Goal: Browse casually: Explore the website without a specific task or goal

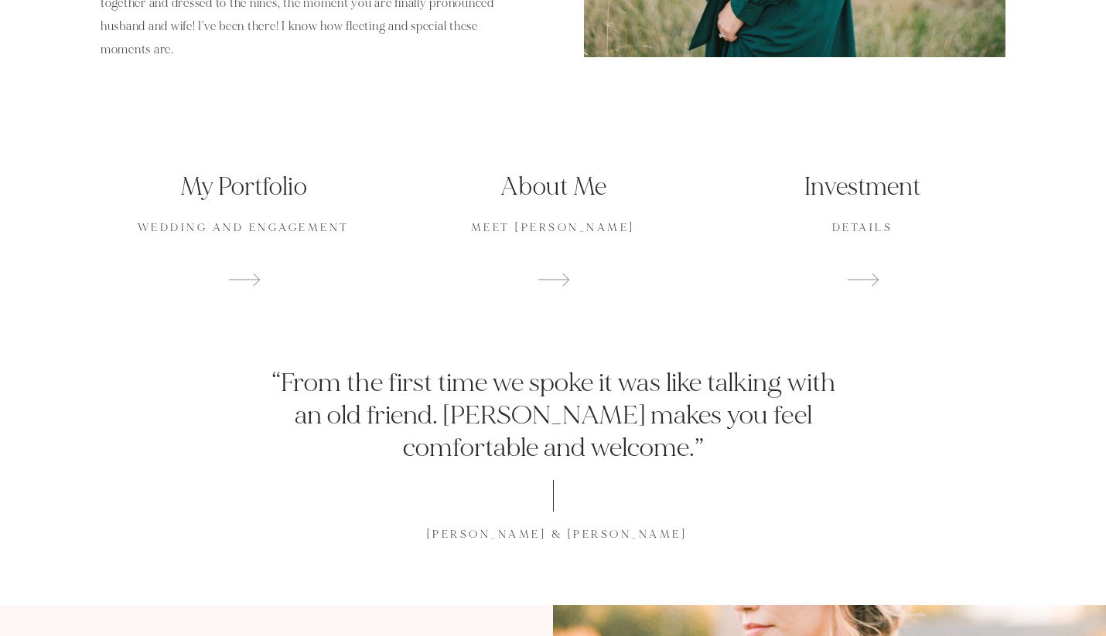
scroll to position [1044, 0]
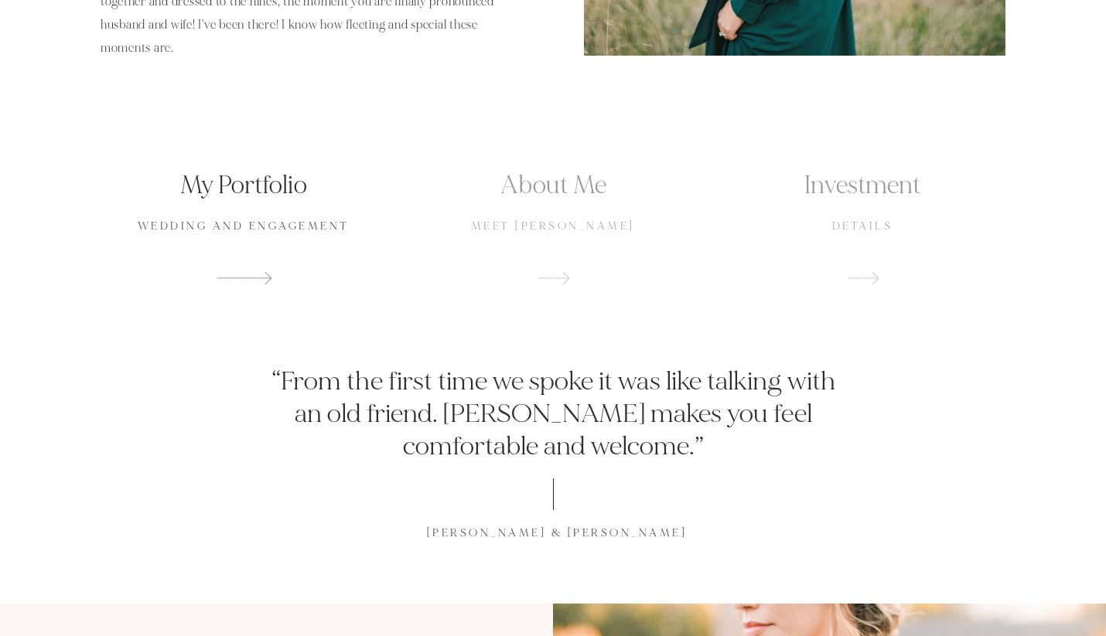
click at [268, 227] on p "wedding and engagement" at bounding box center [244, 226] width 286 height 15
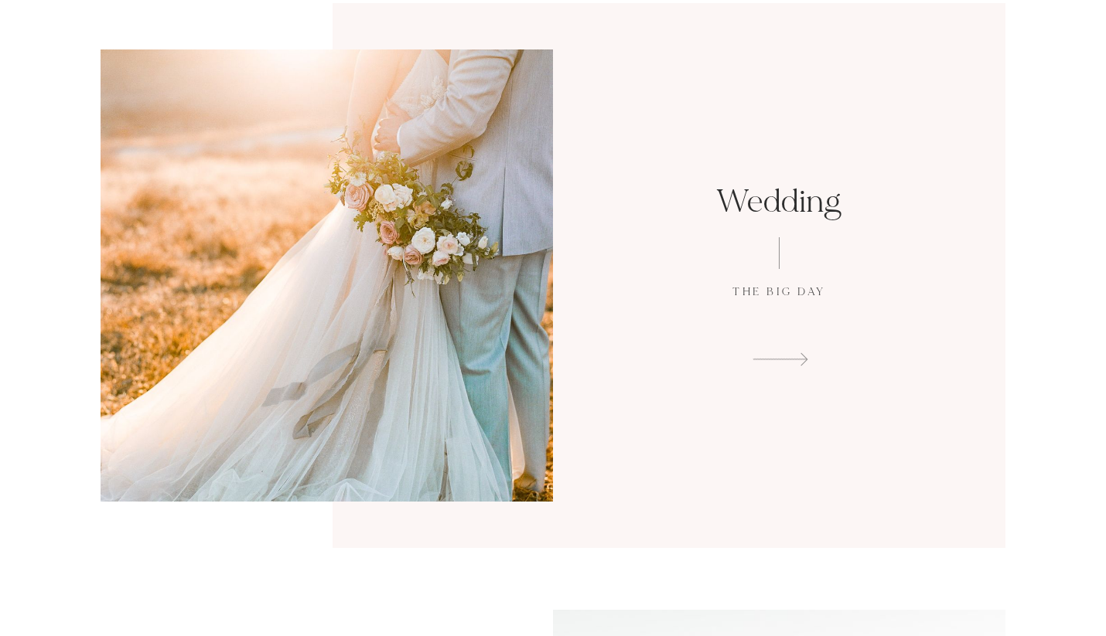
scroll to position [121, 0]
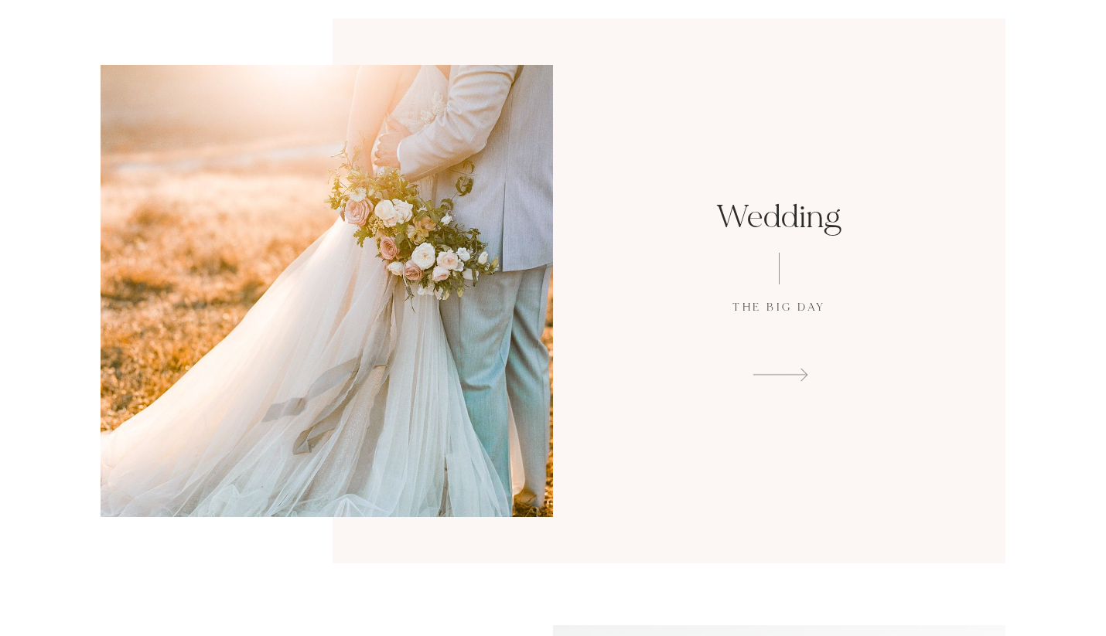
click at [756, 367] on span at bounding box center [779, 373] width 360 height 23
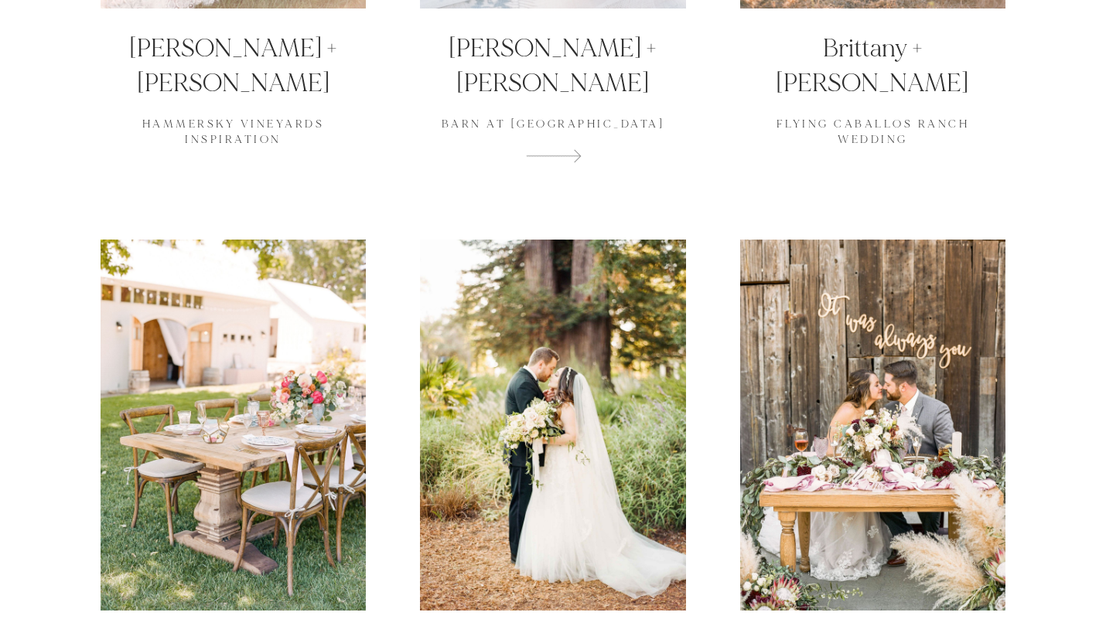
scroll to position [2374, 0]
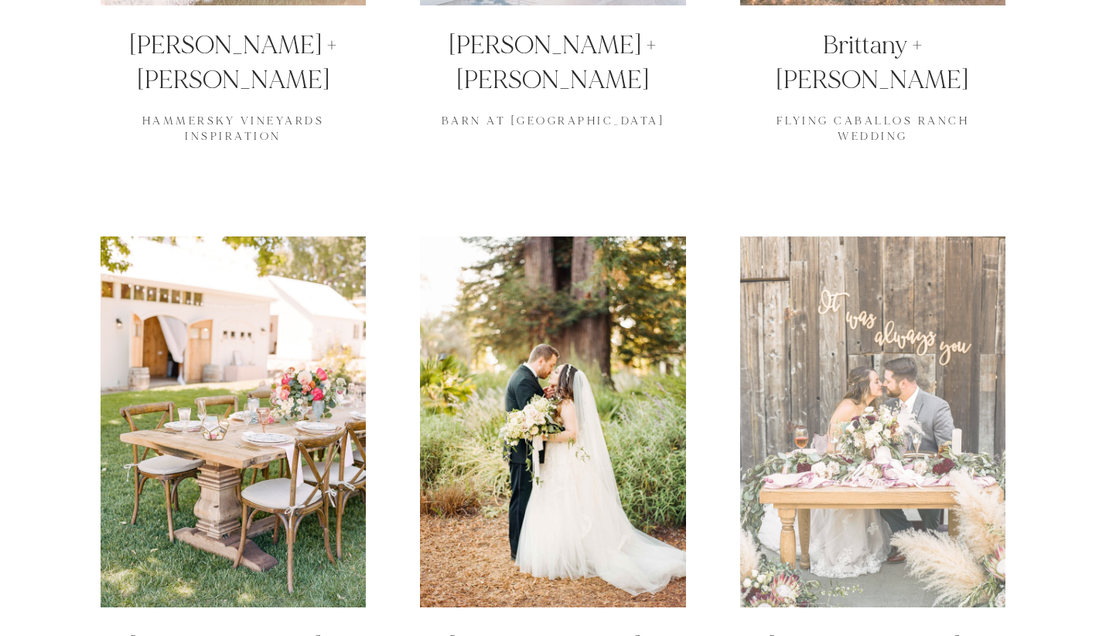
click at [916, 311] on div at bounding box center [872, 423] width 265 height 372
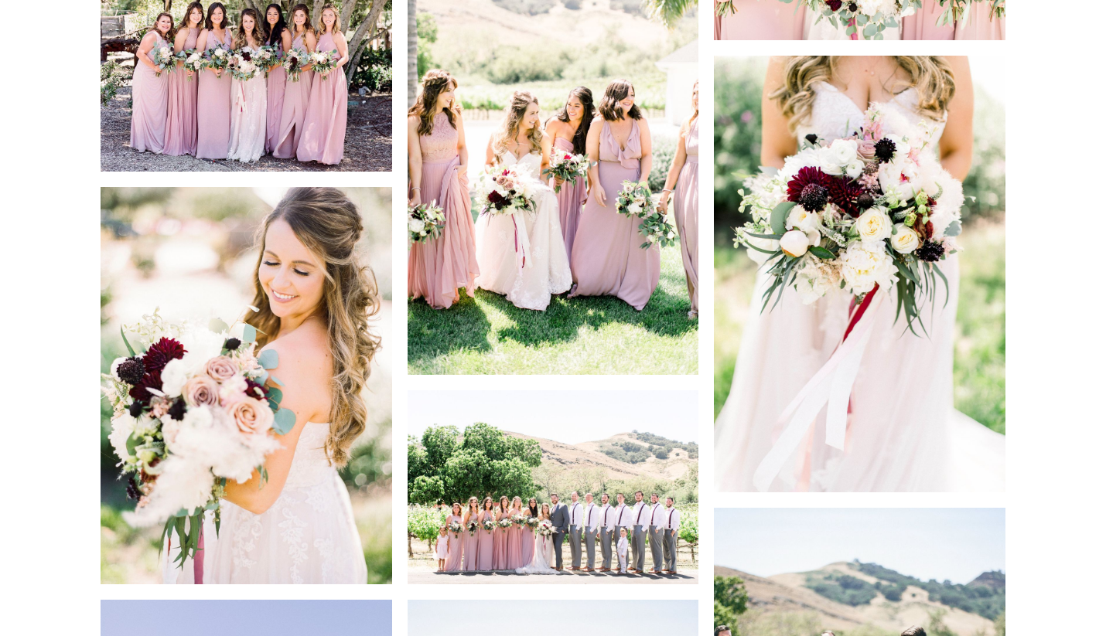
scroll to position [3146, 0]
